Goal: Information Seeking & Learning: Find specific fact

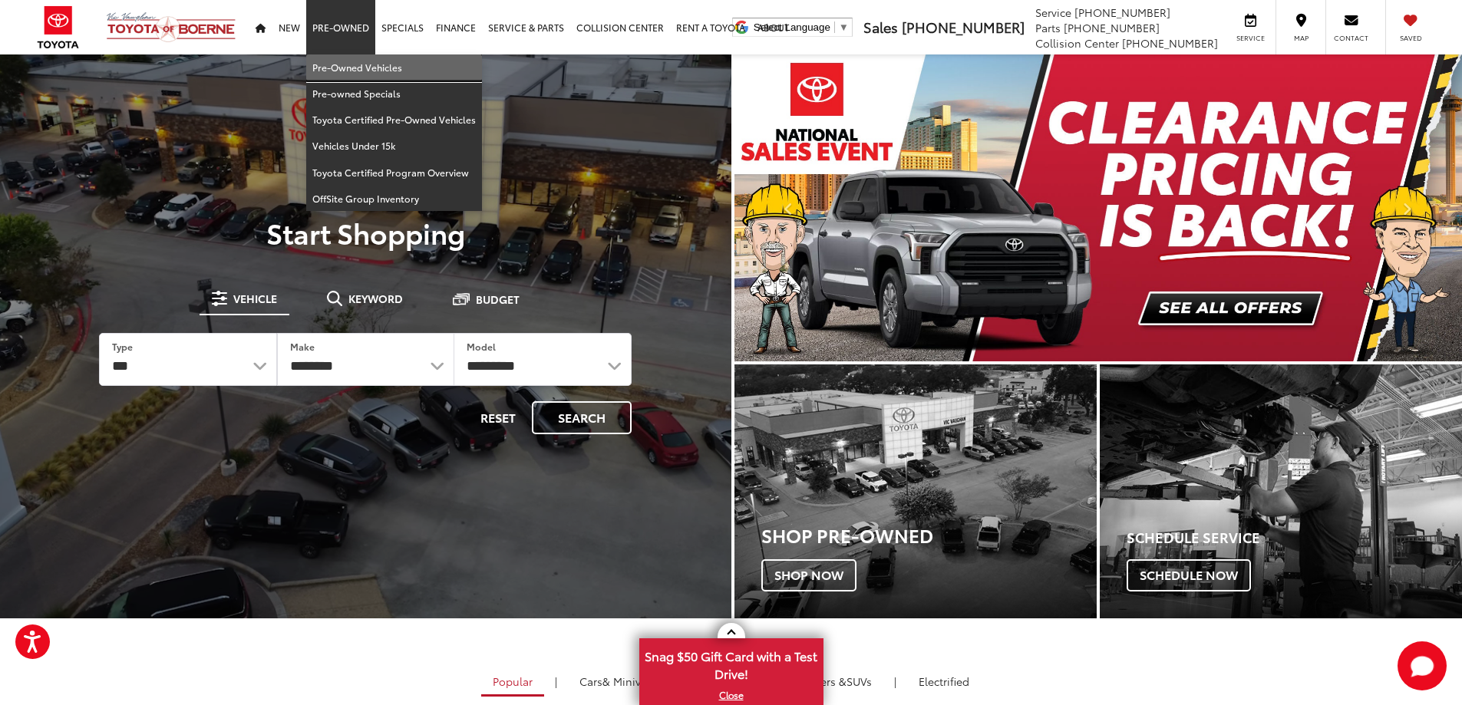
click at [331, 60] on link "Pre-Owned Vehicles" at bounding box center [394, 67] width 176 height 26
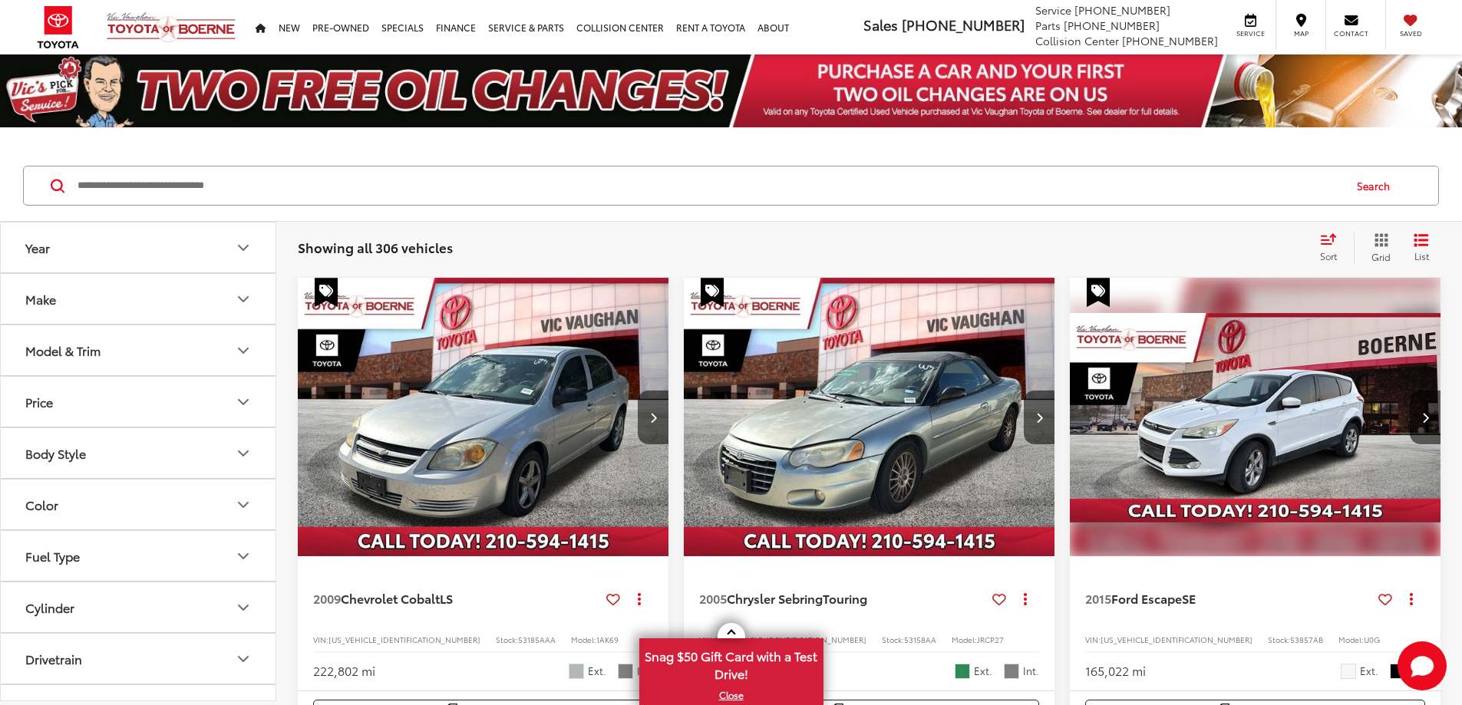
click at [498, 175] on input "Search by Make, Model, or Keyword" at bounding box center [709, 185] width 1266 height 37
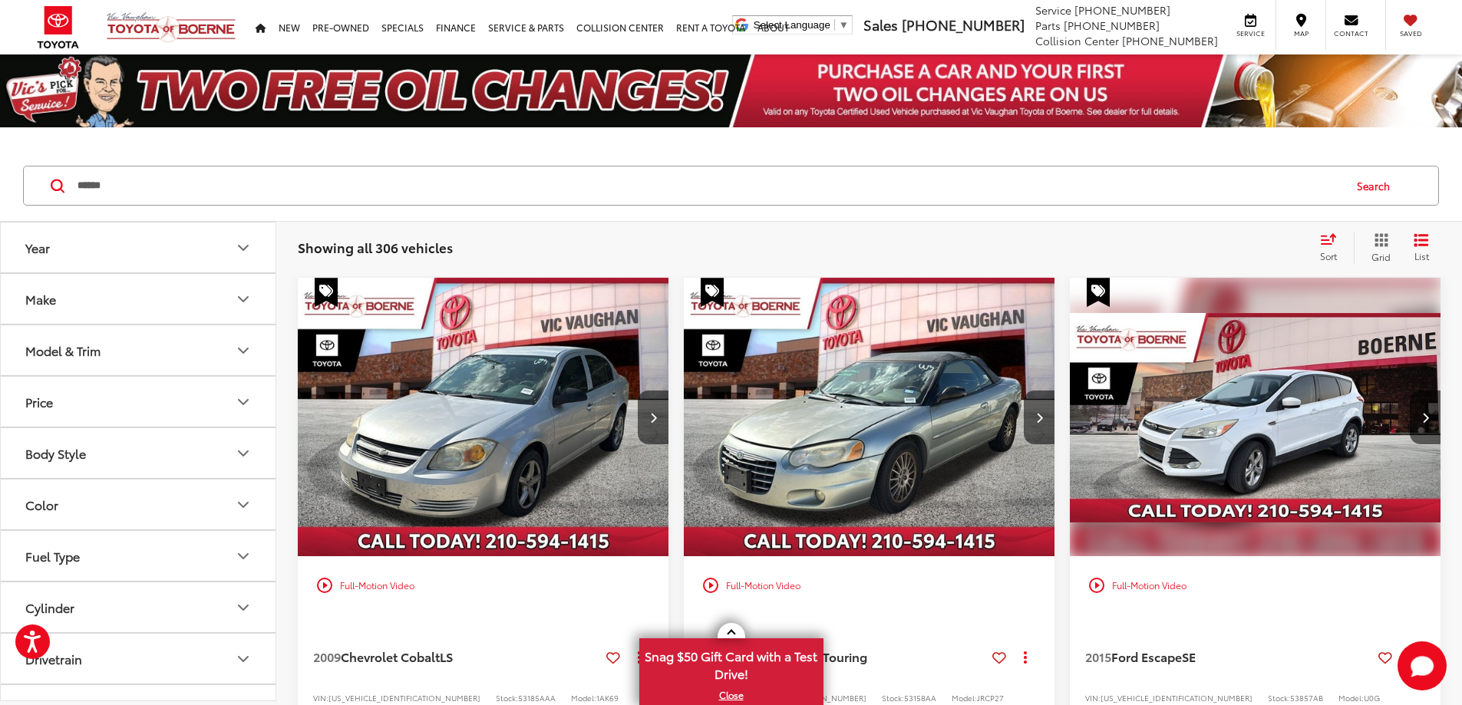
type input "******"
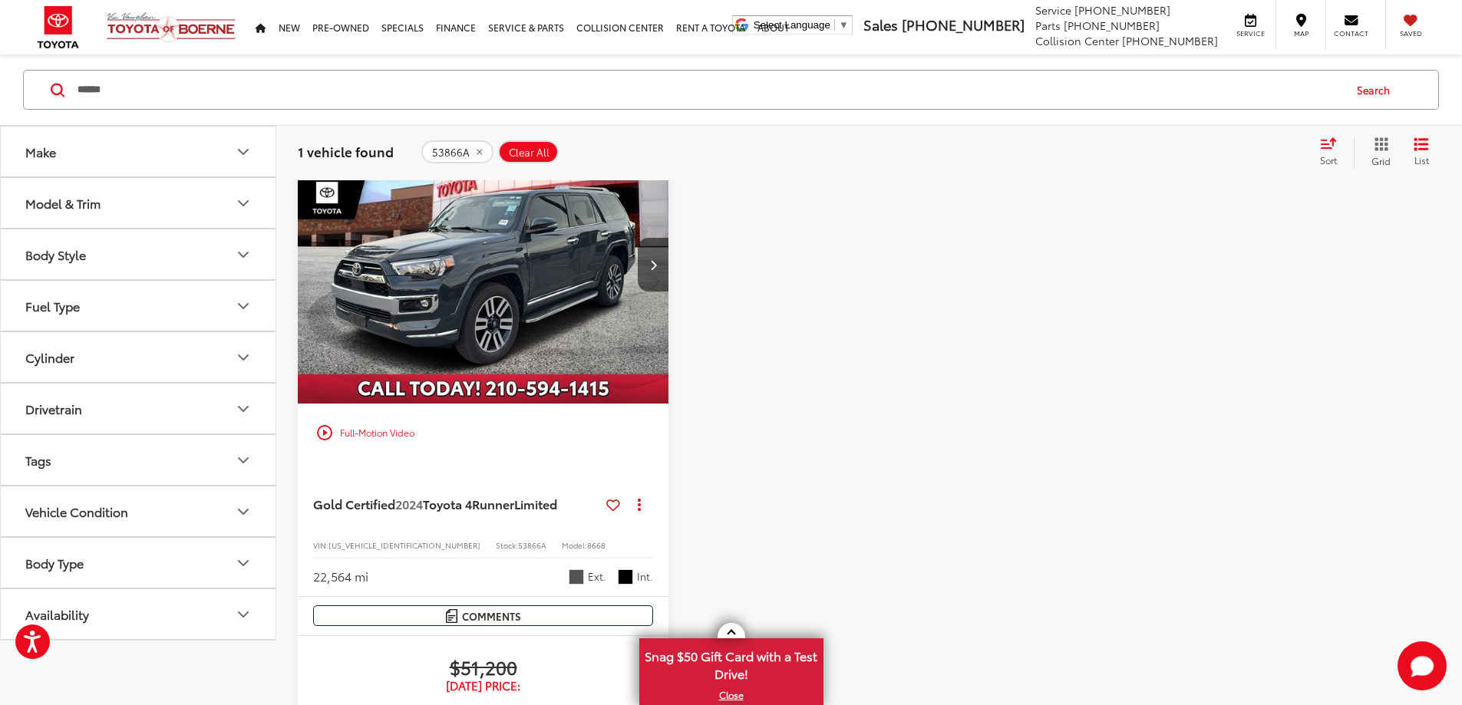
scroll to position [153, 0]
drag, startPoint x: 329, startPoint y: 473, endPoint x: 412, endPoint y: 476, distance: 82.9
click at [413, 538] on div "VIN: [US_VEHICLE_IDENTIFICATION_NUMBER] Stock: 53866A Model: 8668" at bounding box center [483, 543] width 340 height 11
copy div "[US_VEHICLE_IDENTIFICATION_NUMBER]"
